Goal: Information Seeking & Learning: Learn about a topic

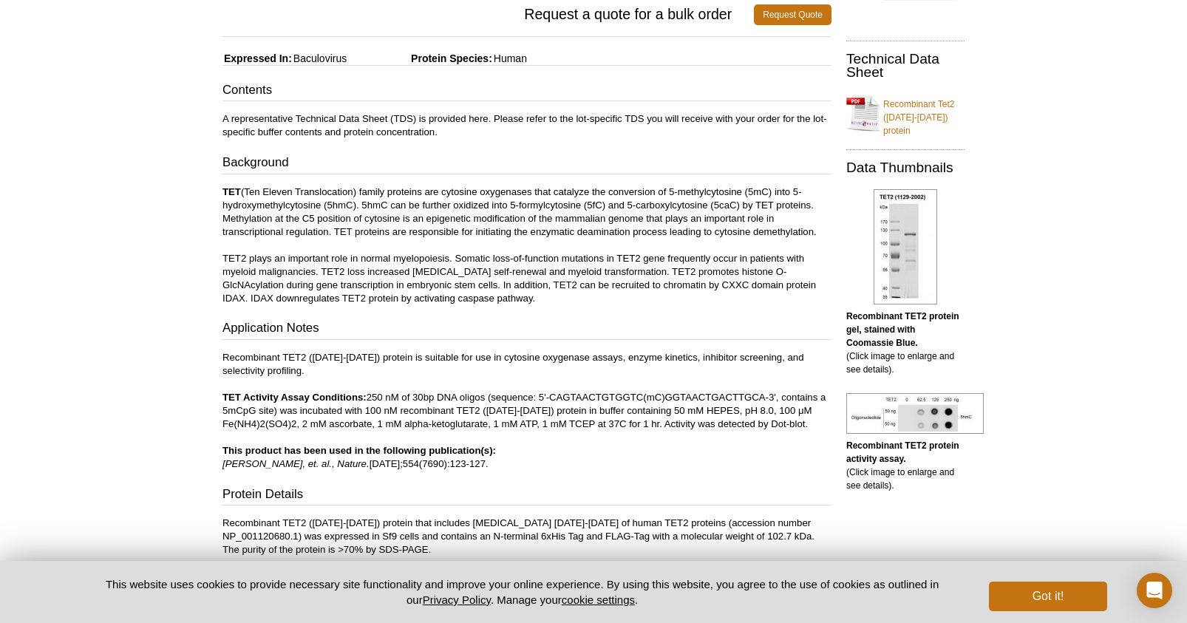
scroll to position [253, 0]
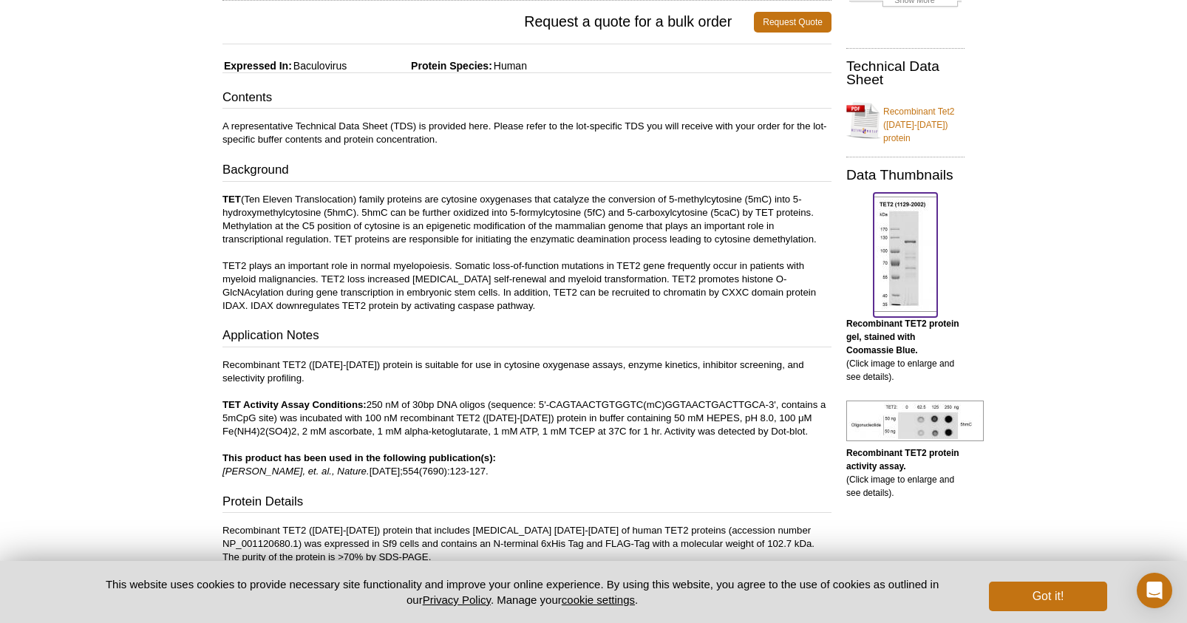
click at [922, 231] on img at bounding box center [905, 254] width 64 height 115
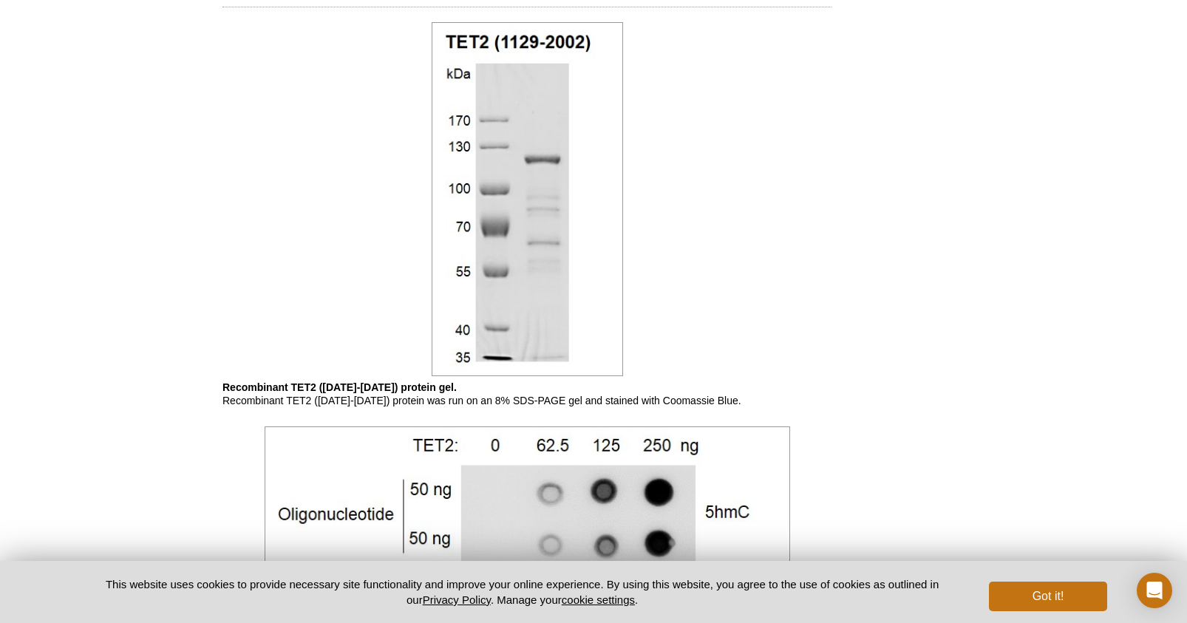
scroll to position [822, 0]
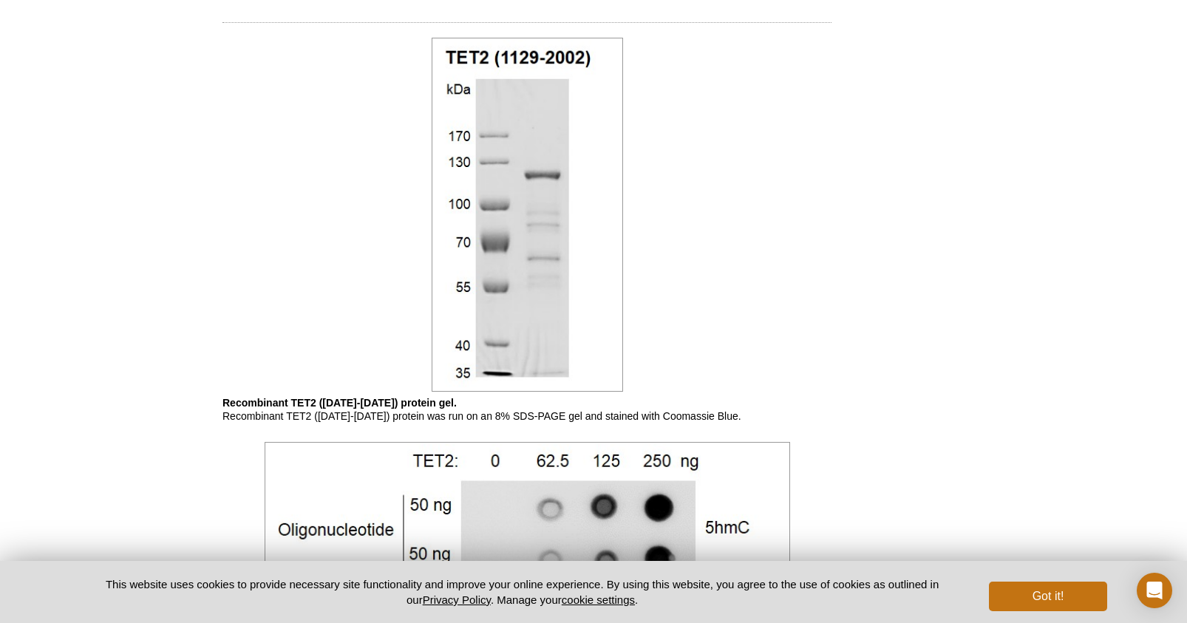
click at [567, 197] on img at bounding box center [527, 215] width 191 height 354
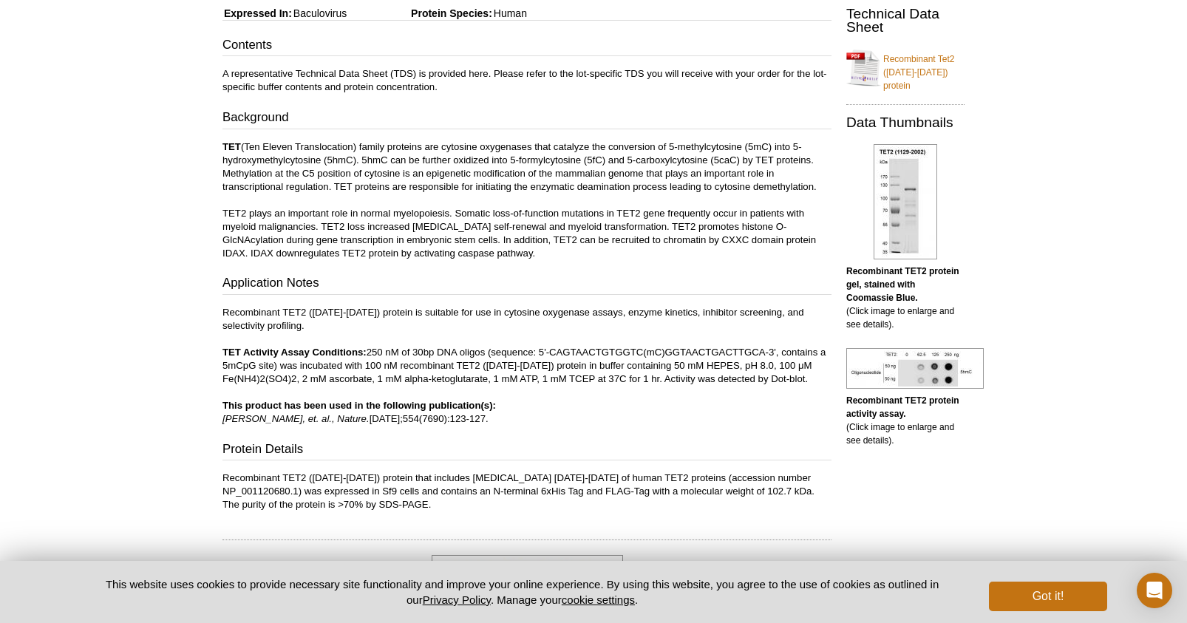
scroll to position [0, 0]
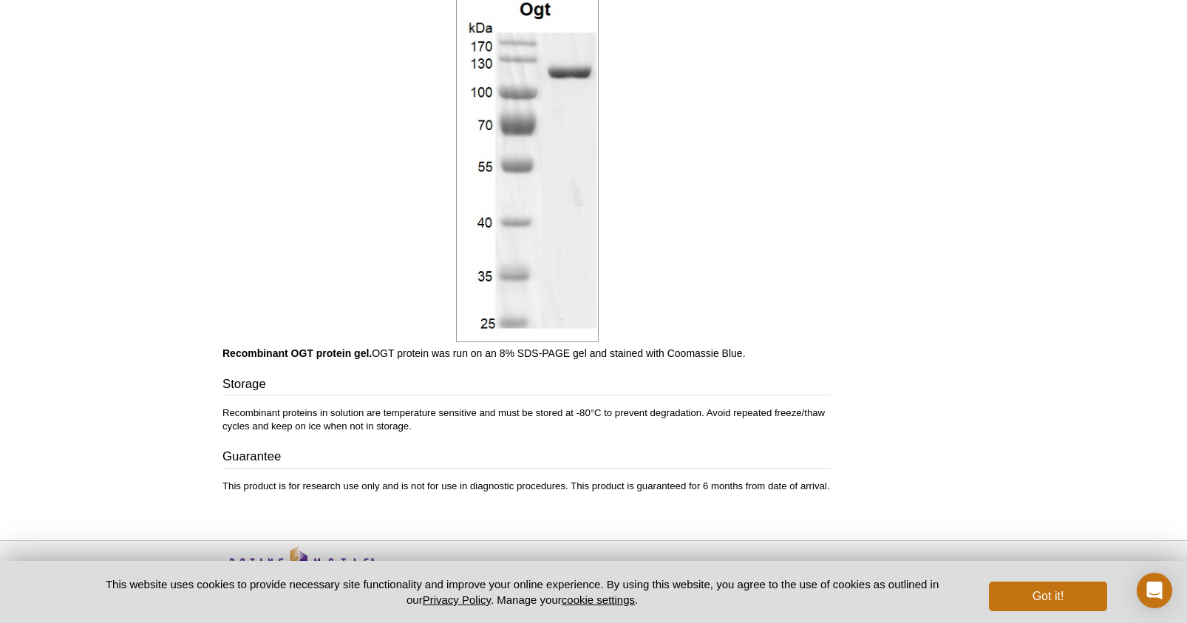
scroll to position [756, 0]
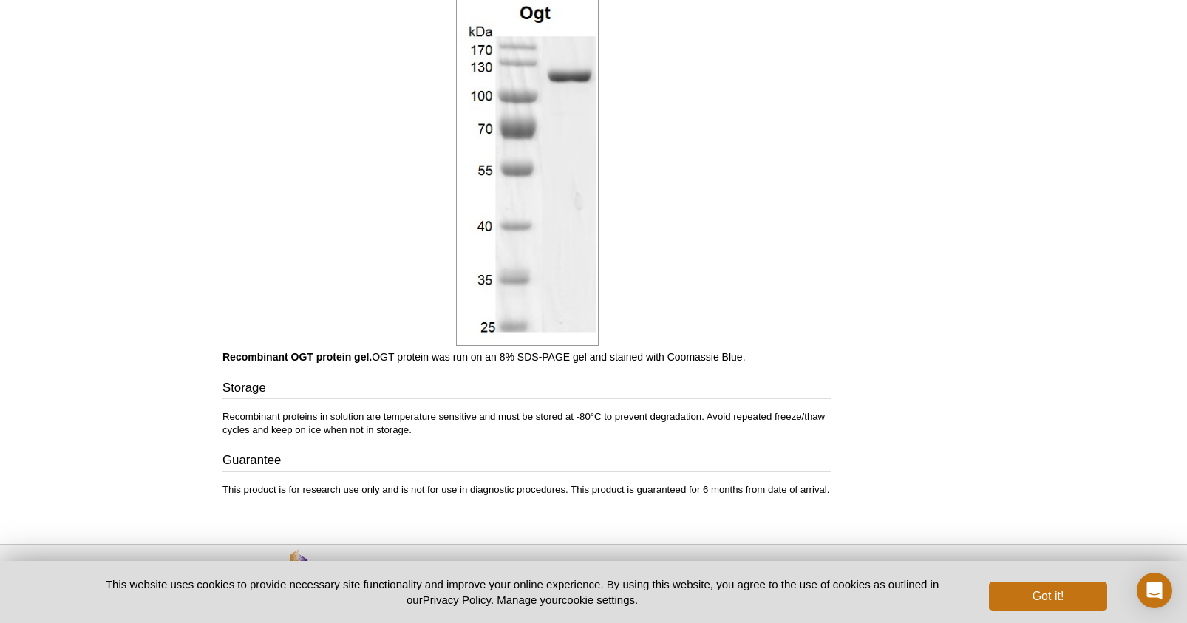
click at [520, 236] on img at bounding box center [527, 169] width 143 height 352
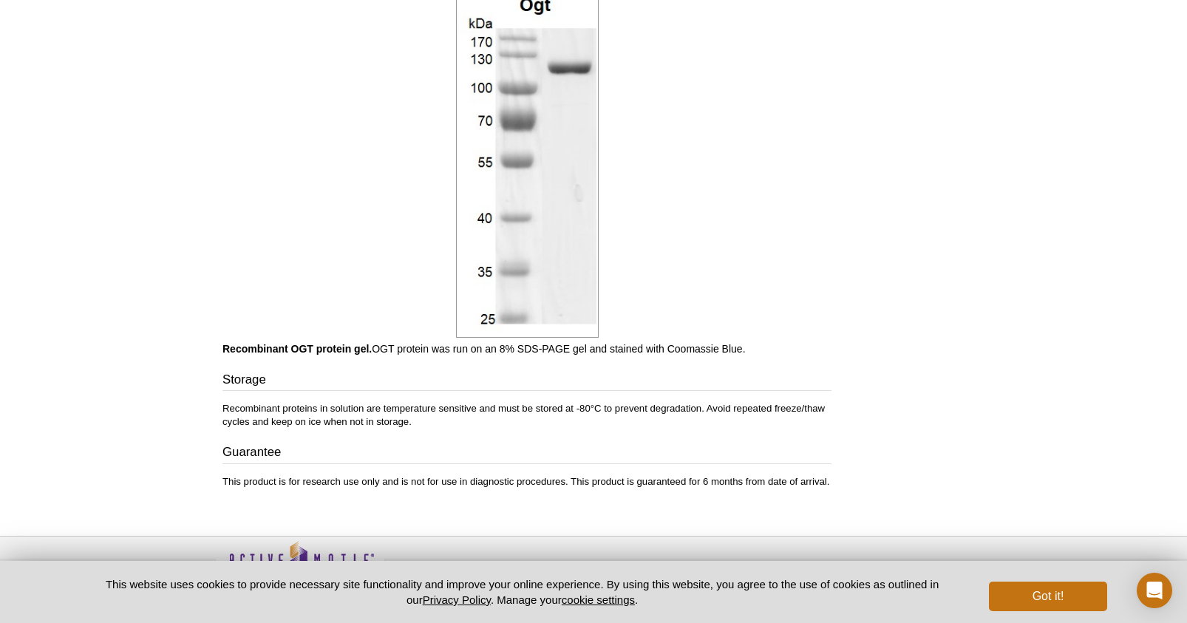
scroll to position [734, 0]
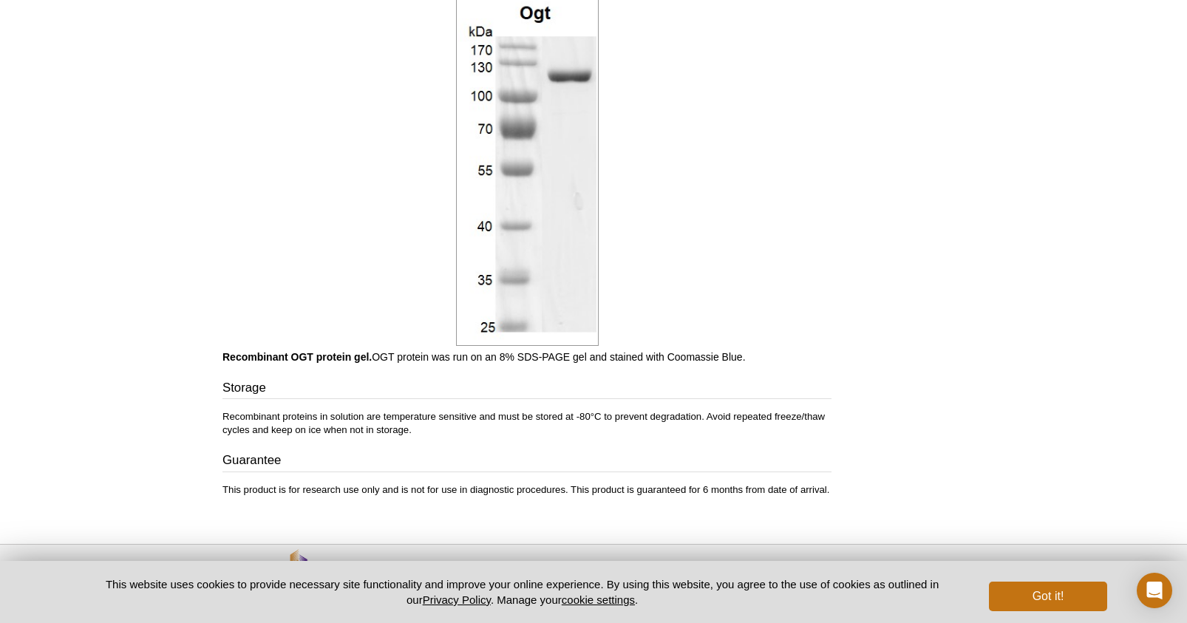
click at [524, 157] on img at bounding box center [527, 169] width 143 height 352
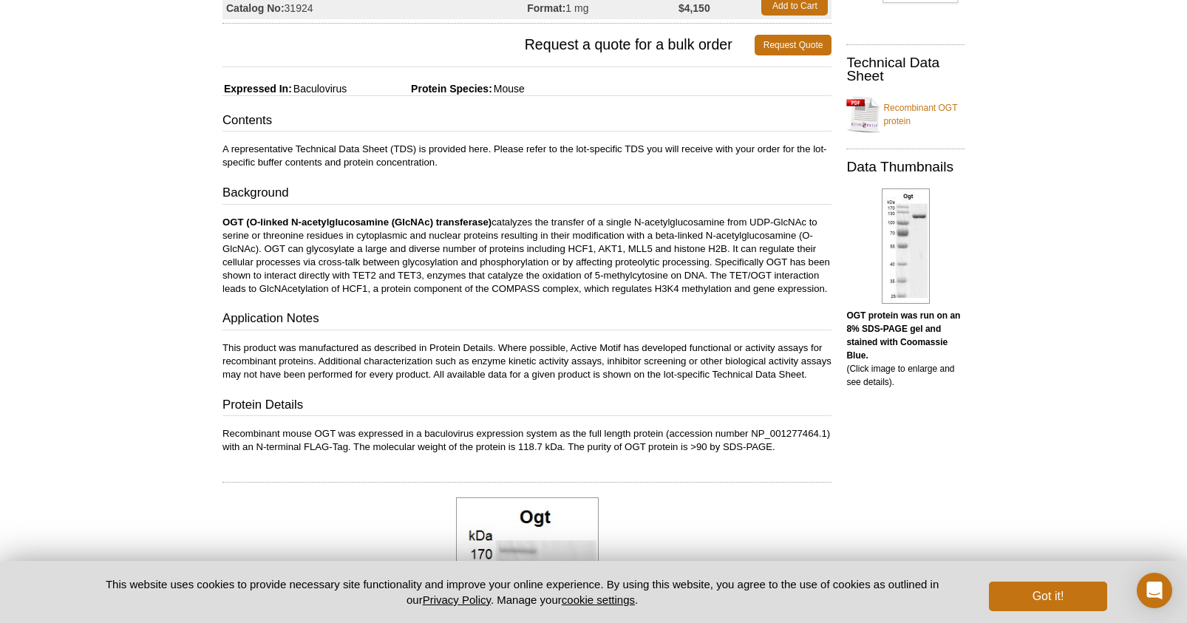
scroll to position [231, 0]
